Goal: Task Accomplishment & Management: Complete application form

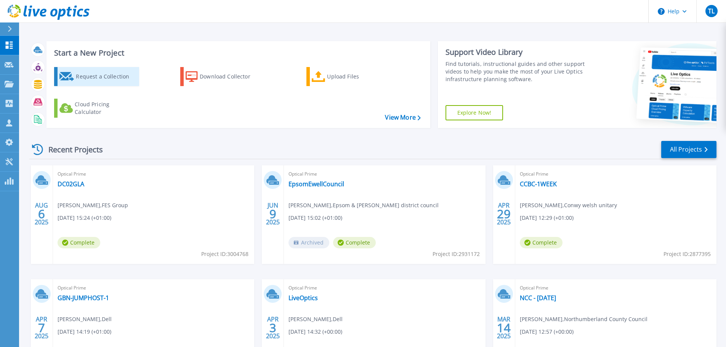
click at [114, 81] on div "Request a Collection" at bounding box center [106, 76] width 61 height 15
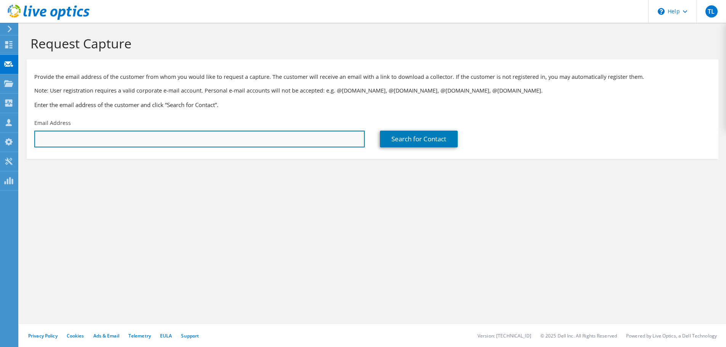
click at [157, 137] on input "text" at bounding box center [199, 139] width 331 height 17
type input "[EMAIL_ADDRESS][DOMAIN_NAME]"
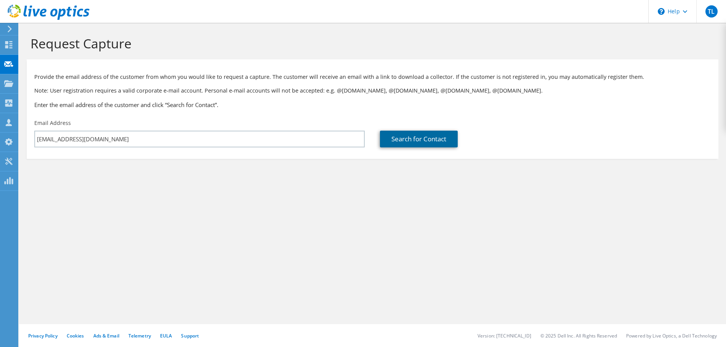
click at [432, 143] on link "Search for Contact" at bounding box center [419, 139] width 78 height 17
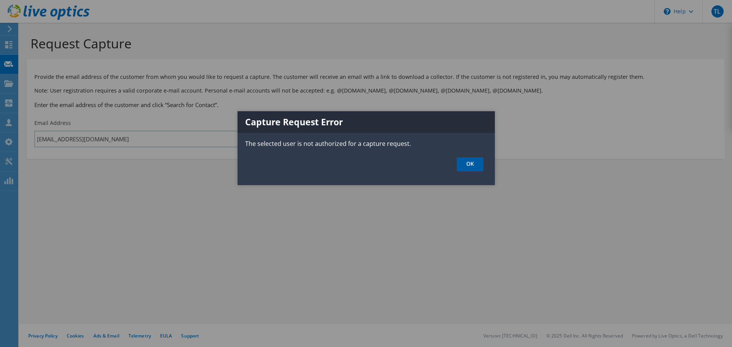
click at [467, 162] on link "OK" at bounding box center [470, 164] width 27 height 14
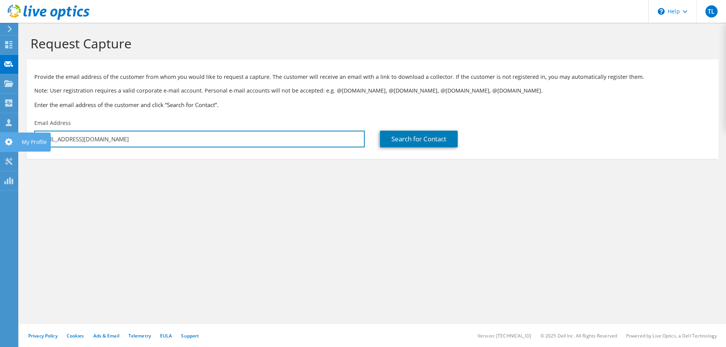
drag, startPoint x: 227, startPoint y: 145, endPoint x: 0, endPoint y: 143, distance: 226.9
click at [0, 143] on div "TL Channel Partner Tony Lamont tlamont@proact.co.uk Proact IT UK Limited My Pro…" at bounding box center [363, 173] width 726 height 347
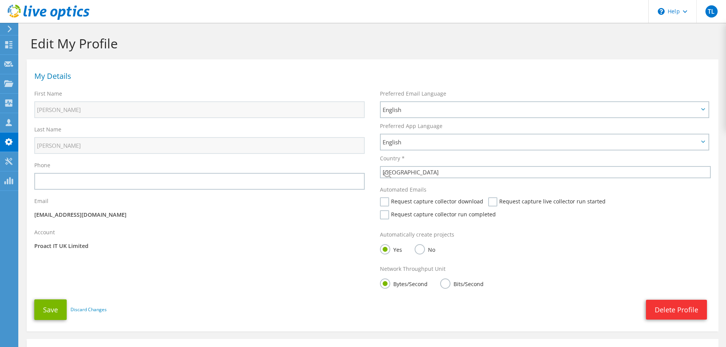
select select "75"
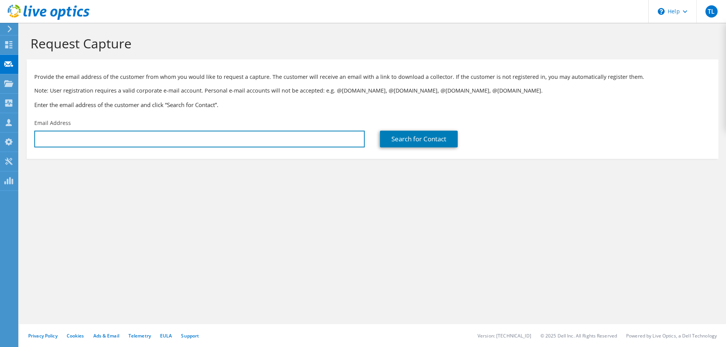
drag, startPoint x: 159, startPoint y: 141, endPoint x: 32, endPoint y: 132, distance: 126.9
click at [32, 132] on div "Email Address" at bounding box center [200, 134] width 346 height 36
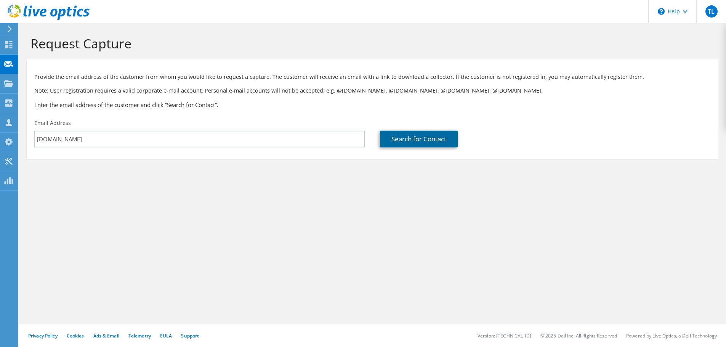
click at [423, 144] on link "Search for Contact" at bounding box center [419, 139] width 78 height 17
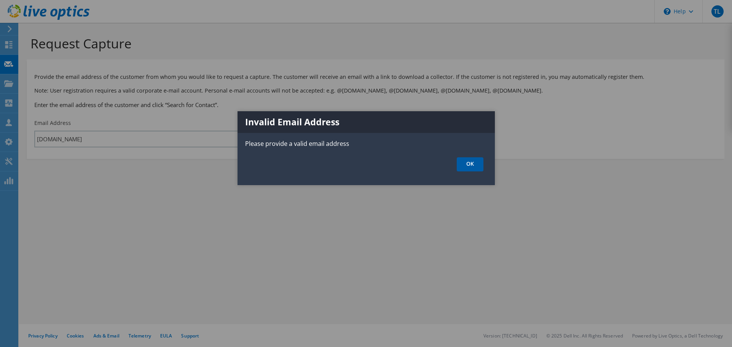
click at [470, 164] on link "OK" at bounding box center [470, 164] width 27 height 14
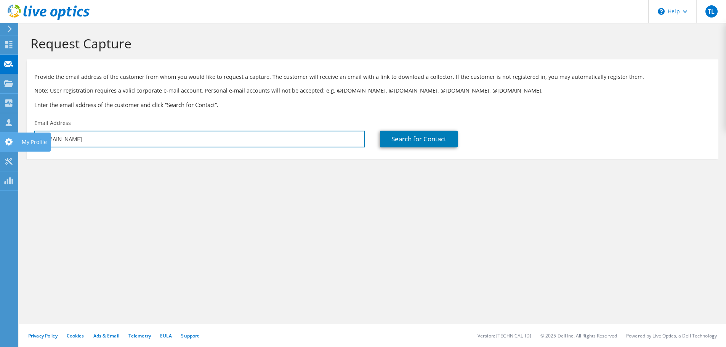
drag, startPoint x: 146, startPoint y: 137, endPoint x: 10, endPoint y: 135, distance: 136.5
click at [10, 135] on div "TL Channel Partner Tony Lamont tlamont@proact.co.uk Proact IT UK Limited My Pro…" at bounding box center [363, 173] width 726 height 347
paste input "Pasquale Pelliccia <P.Pelliccia@leeds.ac.uk>"
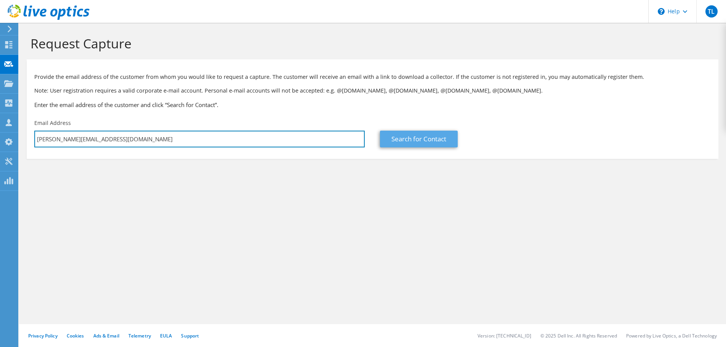
type input "P.Pelliccia@leeds.ac.uk"
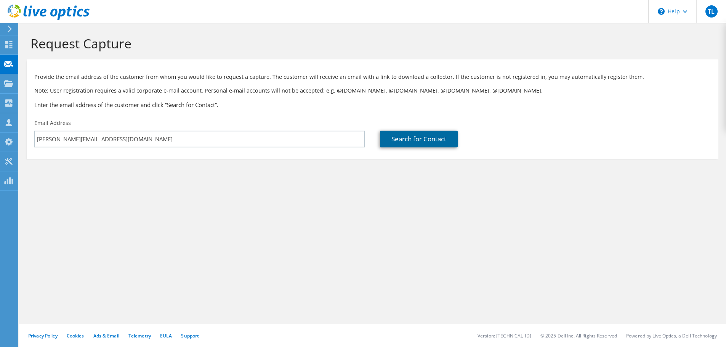
click at [409, 137] on link "Search for Contact" at bounding box center [419, 139] width 78 height 17
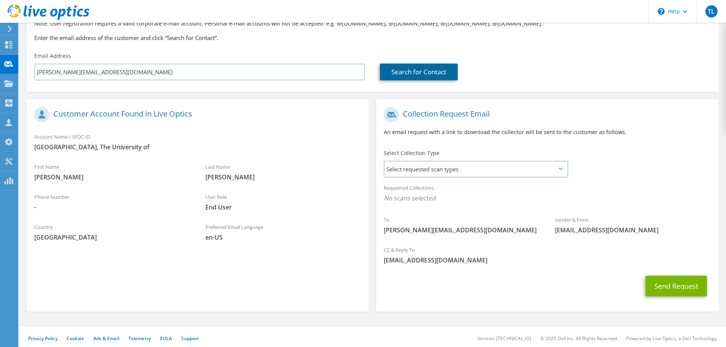
scroll to position [70, 0]
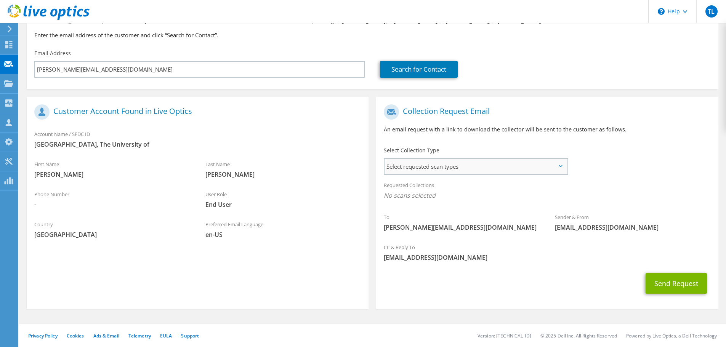
click at [563, 165] on span "Select requested scan types" at bounding box center [476, 166] width 183 height 15
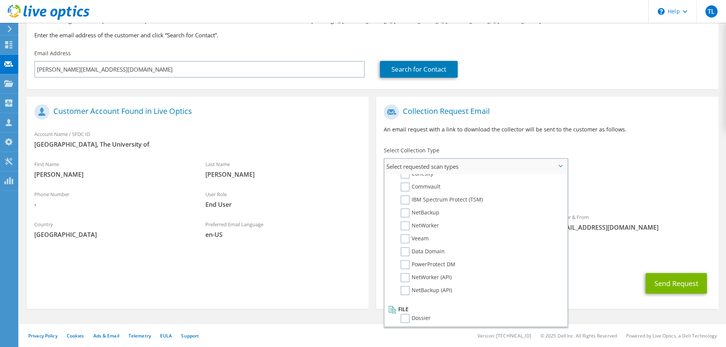
scroll to position [363, 0]
click at [654, 212] on div "Sender & From liveoptics@liveoptics.com" at bounding box center [632, 222] width 171 height 26
